Goal: Task Accomplishment & Management: Use online tool/utility

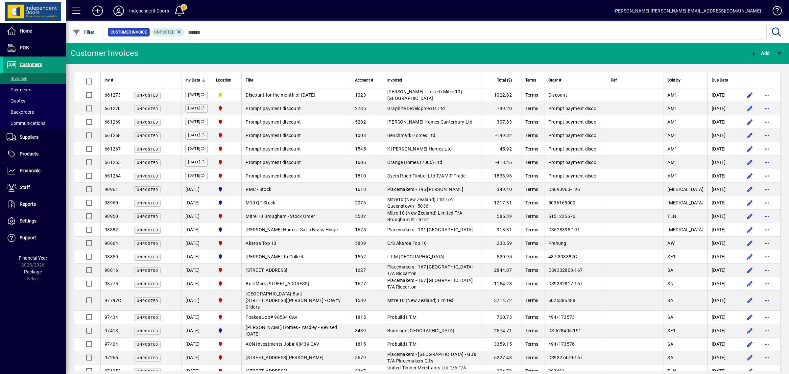
click at [34, 64] on span "Customers" at bounding box center [31, 64] width 22 height 5
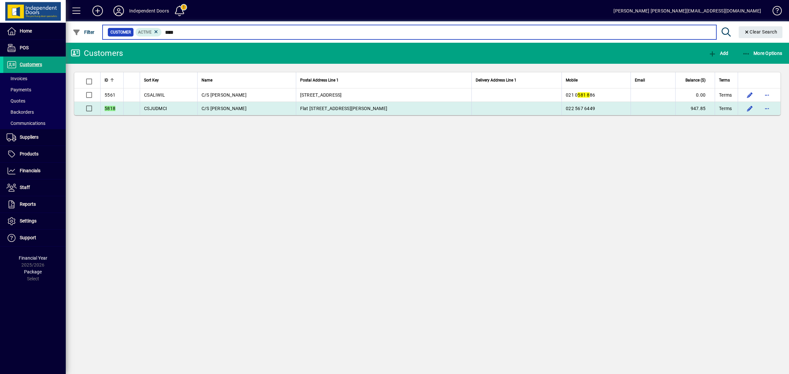
type input "****"
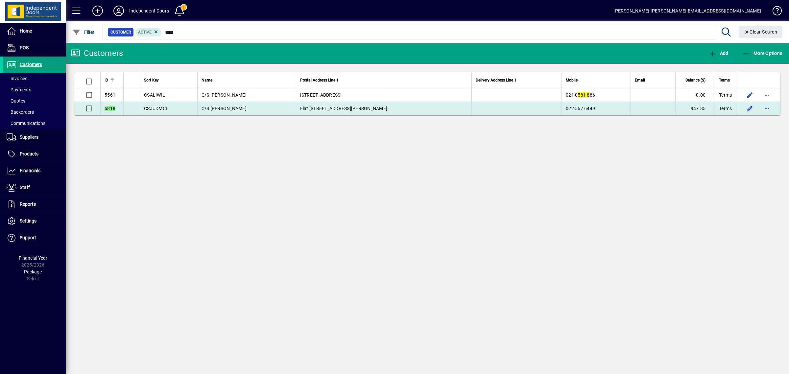
click at [566, 107] on span "022 567 6449" at bounding box center [580, 108] width 29 height 5
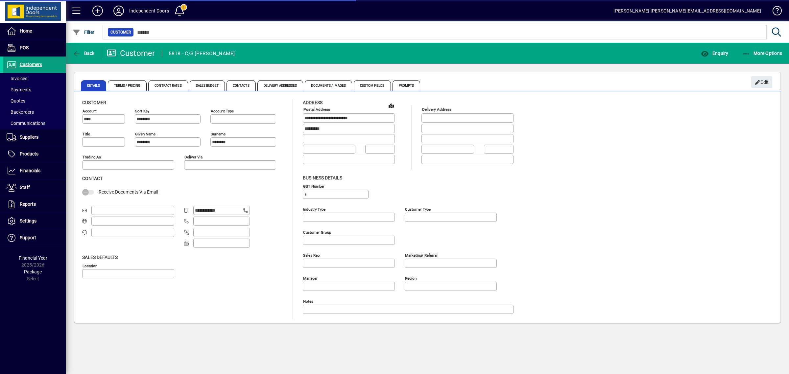
type input "**********"
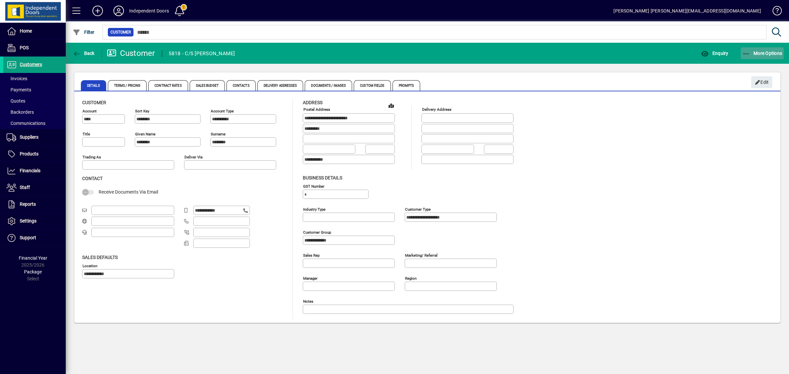
click at [759, 50] on button "More Options" at bounding box center [762, 53] width 43 height 12
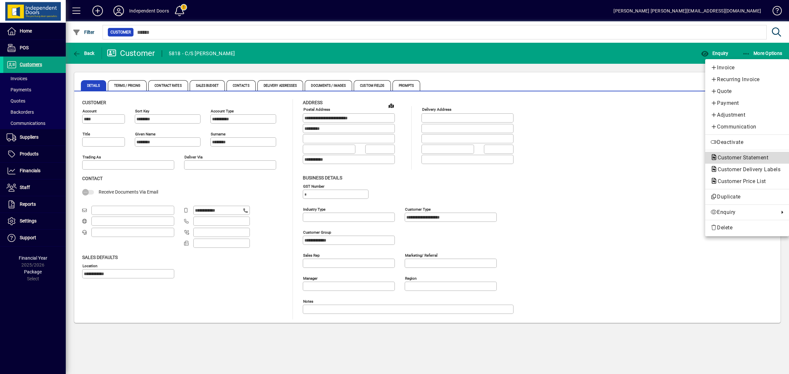
click at [737, 155] on span "Customer Statement" at bounding box center [746, 158] width 73 height 8
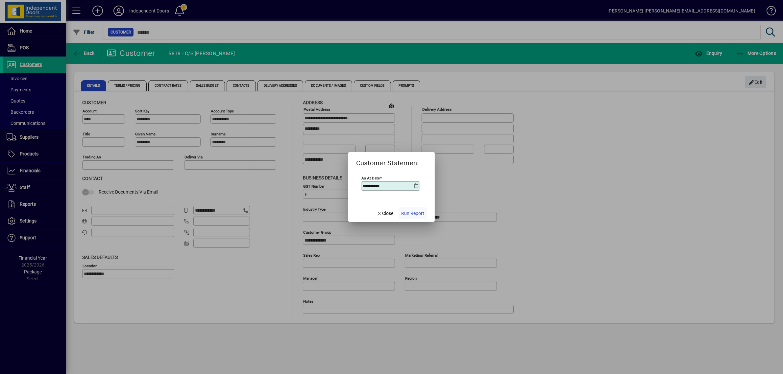
click at [412, 214] on span "Run Report" at bounding box center [412, 213] width 23 height 7
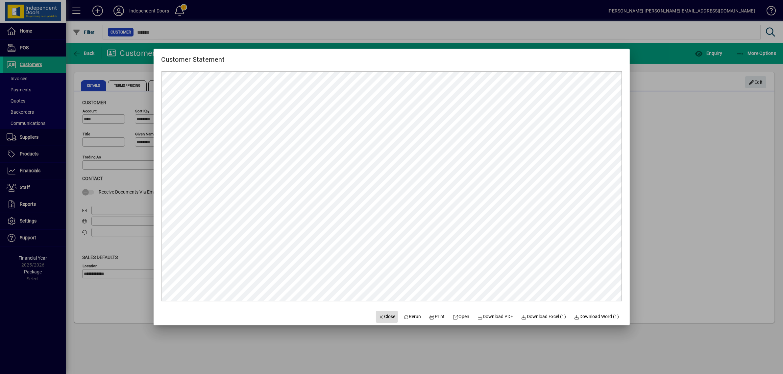
click at [378, 316] on span "Close" at bounding box center [386, 316] width 17 height 7
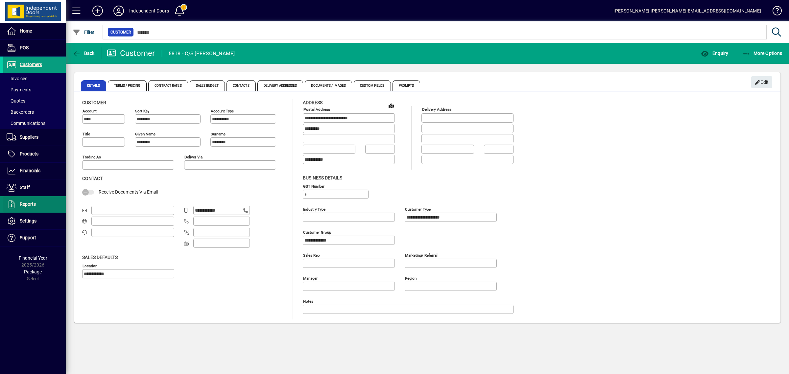
click at [27, 205] on span "Reports" at bounding box center [28, 204] width 16 height 5
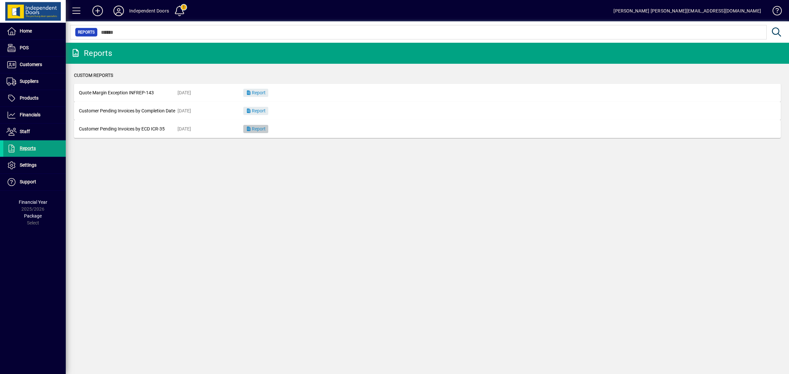
click at [249, 130] on icon "button" at bounding box center [249, 129] width 6 height 5
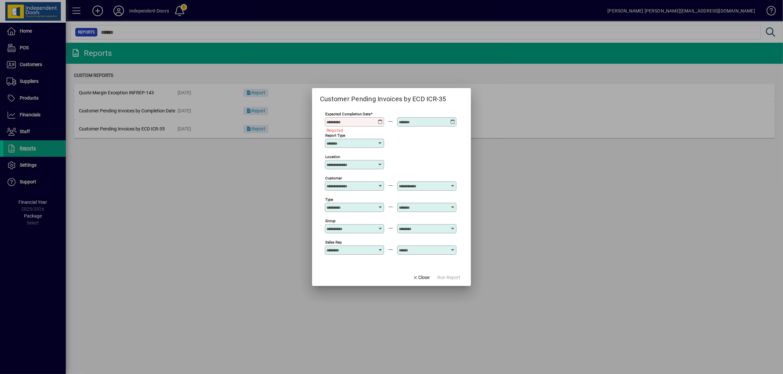
click at [379, 118] on div "Expected Completion Date" at bounding box center [354, 121] width 59 height 9
drag, startPoint x: 379, startPoint y: 118, endPoint x: 379, endPoint y: 122, distance: 3.9
click at [379, 122] on div "Expected Completion Date" at bounding box center [354, 121] width 59 height 9
click at [379, 119] on icon at bounding box center [380, 119] width 5 height 0
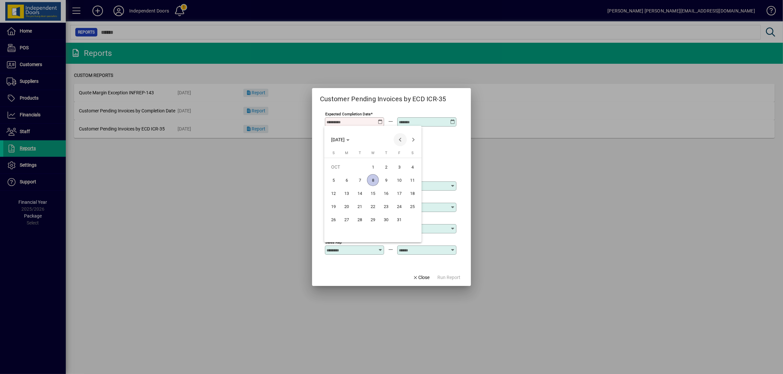
click at [398, 139] on span "Previous month" at bounding box center [400, 139] width 13 height 13
click at [396, 139] on span "Previous month" at bounding box center [400, 139] width 13 height 13
click at [358, 181] on span "1" at bounding box center [360, 180] width 12 height 12
type input "**********"
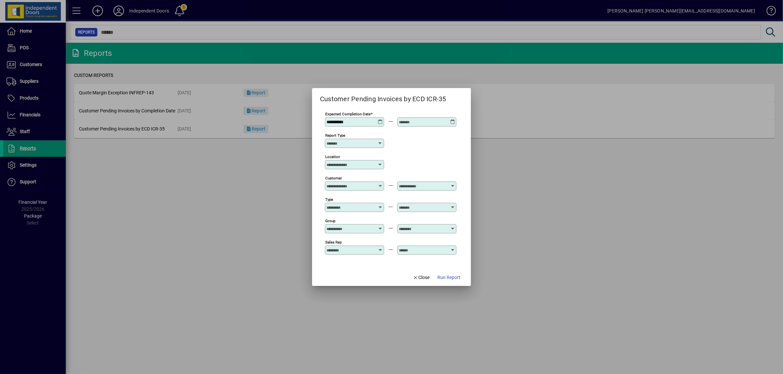
click at [453, 119] on icon at bounding box center [452, 119] width 5 height 0
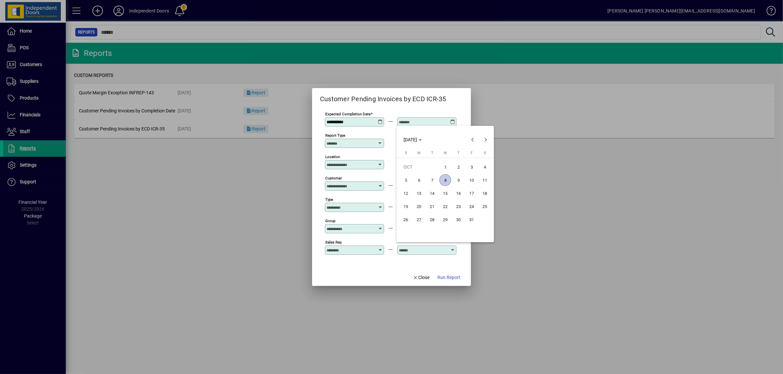
click at [473, 190] on span "17" at bounding box center [472, 193] width 12 height 12
type input "**********"
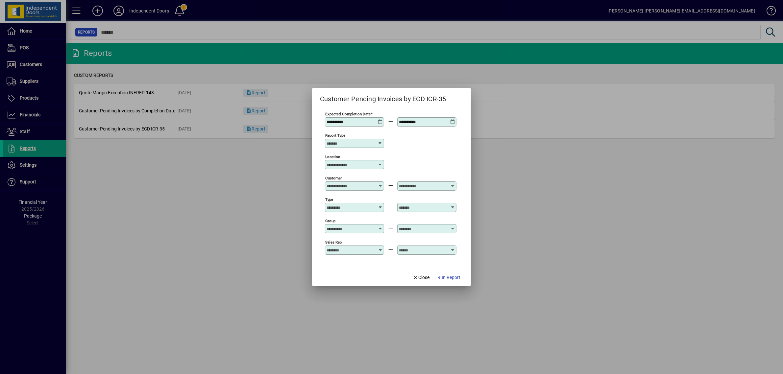
click at [362, 168] on div "Location" at bounding box center [354, 164] width 59 height 9
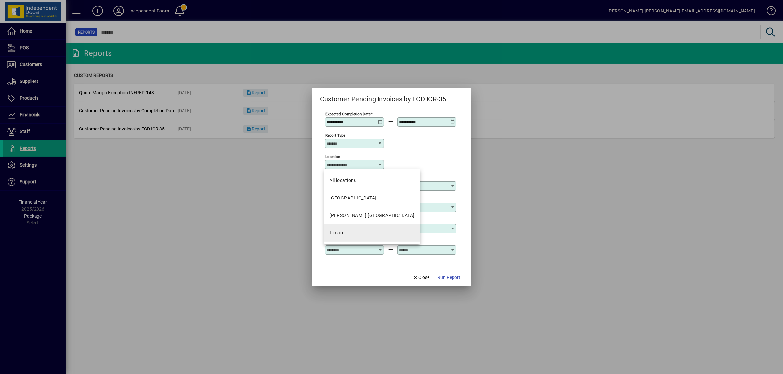
click at [349, 234] on mat-option "Timaru" at bounding box center [372, 232] width 96 height 17
type input "******"
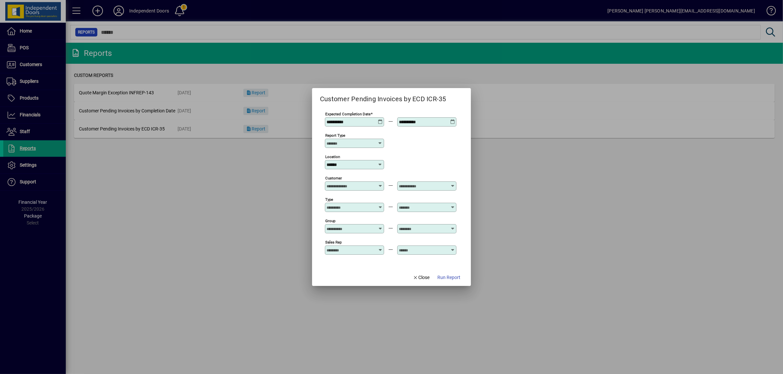
click at [445, 277] on span "Run Report" at bounding box center [448, 277] width 23 height 7
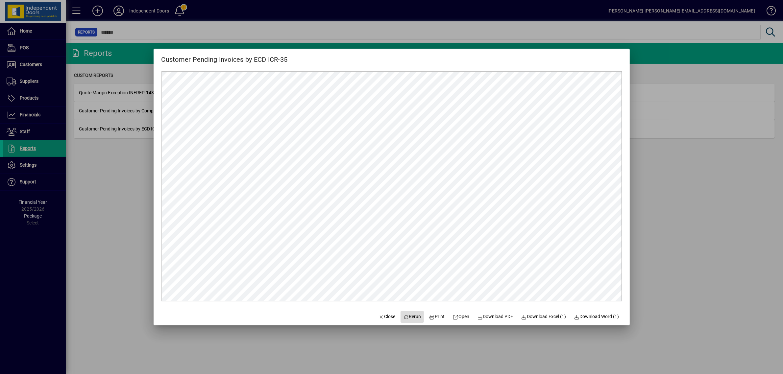
click at [408, 311] on span at bounding box center [411, 317] width 23 height 16
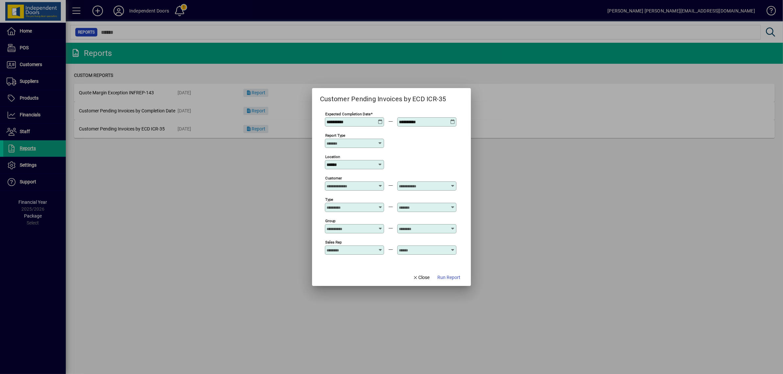
click at [381, 164] on icon at bounding box center [379, 164] width 5 height 5
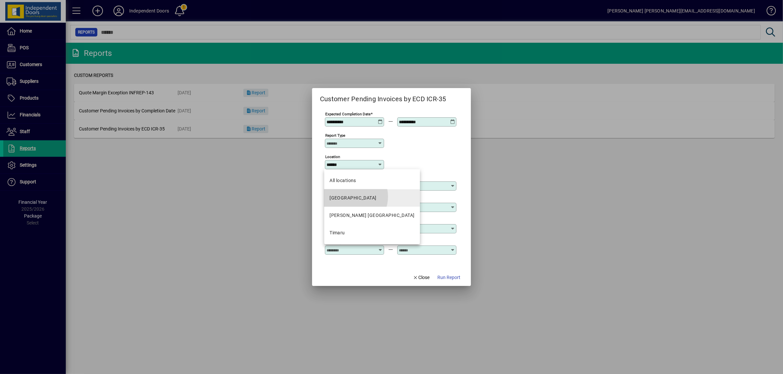
click at [350, 197] on div "[GEOGRAPHIC_DATA]" at bounding box center [352, 198] width 47 height 7
type input "**********"
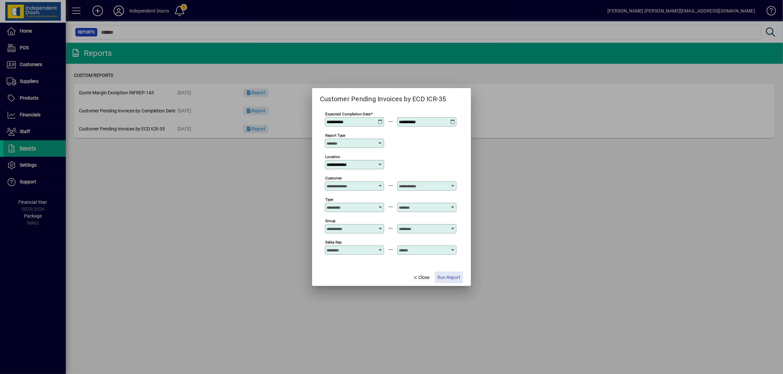
click at [450, 279] on span "Run Report" at bounding box center [448, 277] width 23 height 7
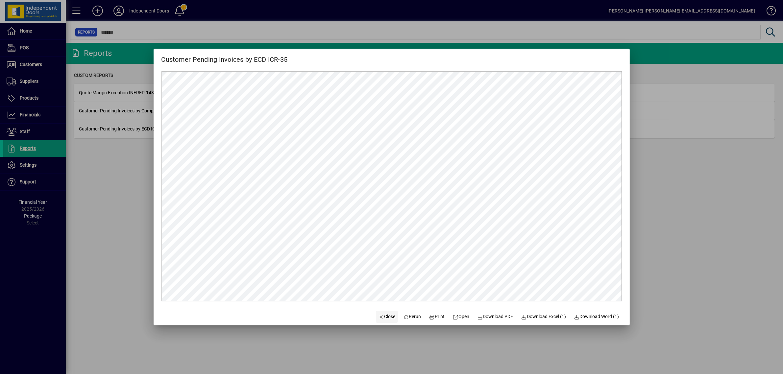
click at [384, 315] on span "Close" at bounding box center [386, 316] width 17 height 7
